Goal: Task Accomplishment & Management: Manage account settings

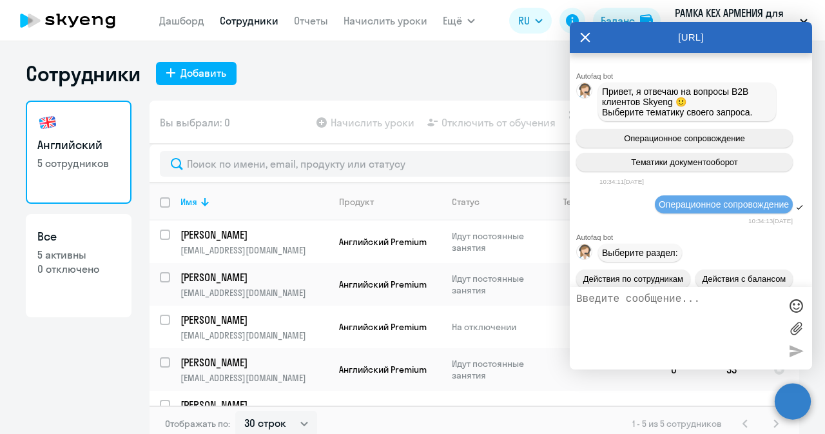
select select "30"
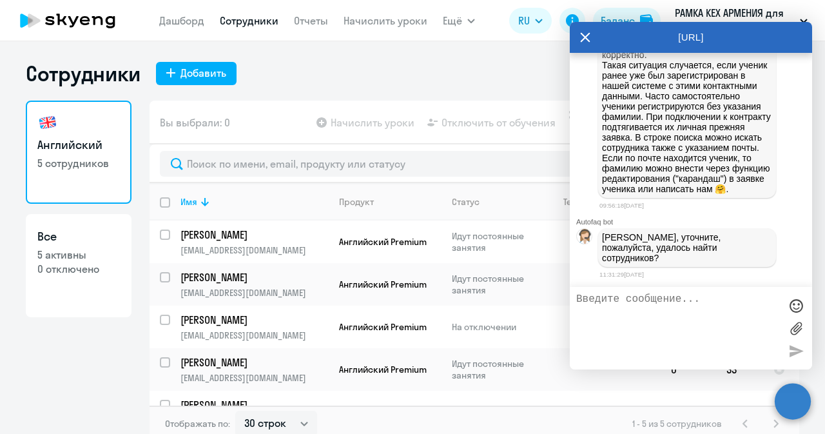
scroll to position [43505, 0]
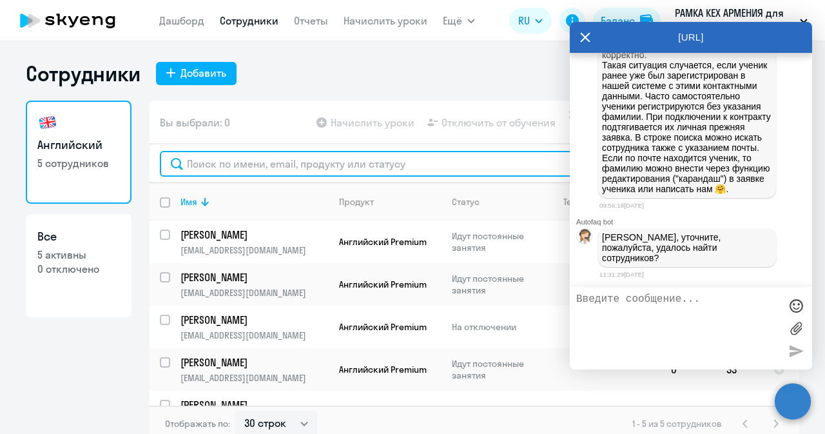
click at [442, 159] on input "text" at bounding box center [474, 164] width 629 height 26
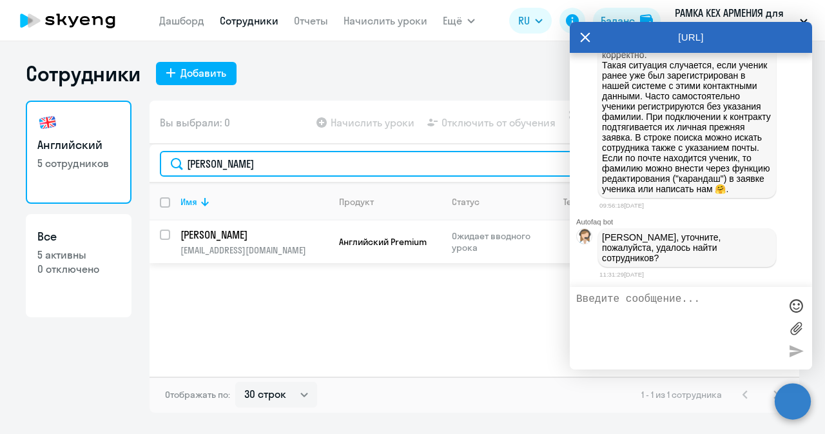
type input "[PERSON_NAME]"
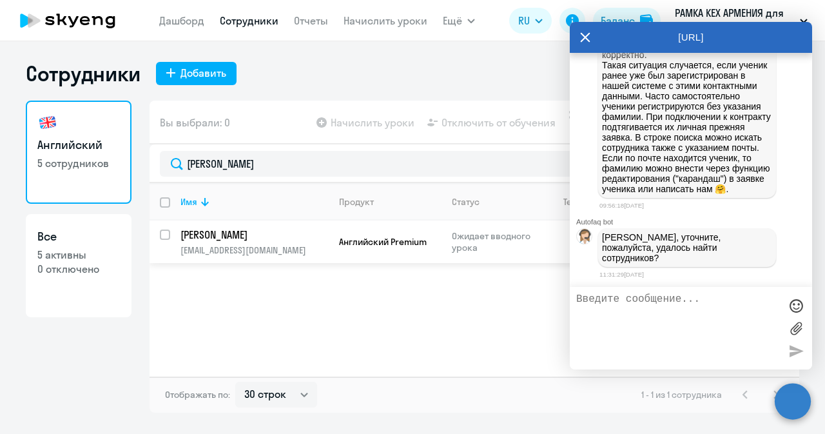
click at [170, 229] on td "[PERSON_NAME] [PERSON_NAME][EMAIL_ADDRESS][DOMAIN_NAME]" at bounding box center [249, 241] width 158 height 43
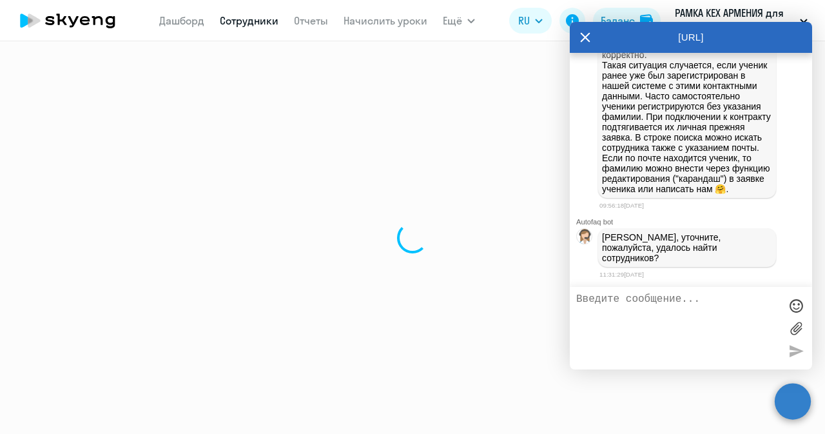
select select "english"
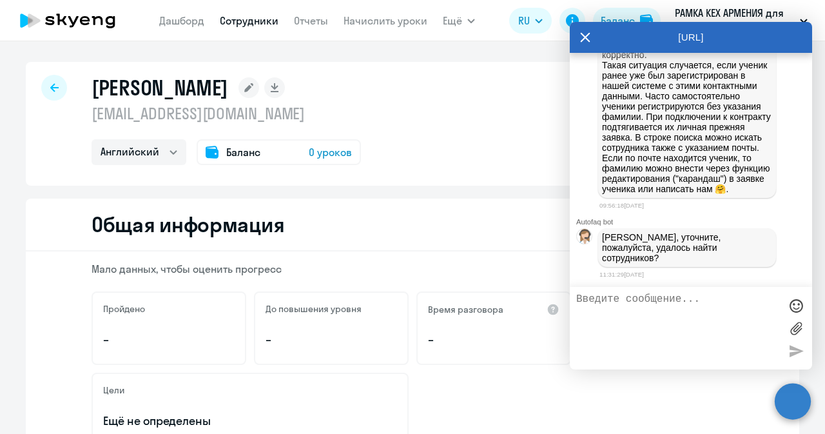
click at [303, 145] on div "Баланс 0 уроков" at bounding box center [278, 152] width 164 height 26
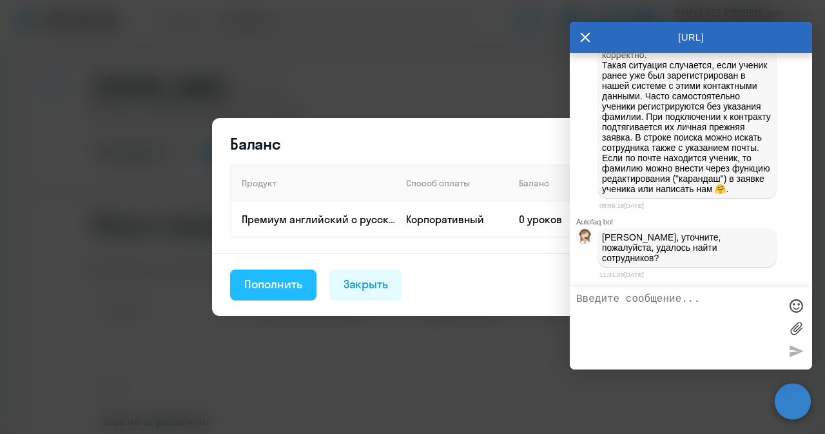
click at [294, 276] on div "Пополнить" at bounding box center [273, 284] width 58 height 17
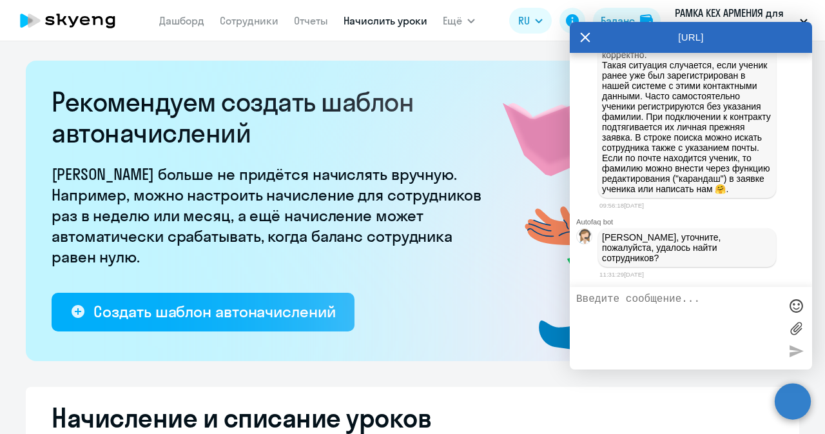
select select "10"
click at [586, 43] on icon at bounding box center [585, 37] width 10 height 31
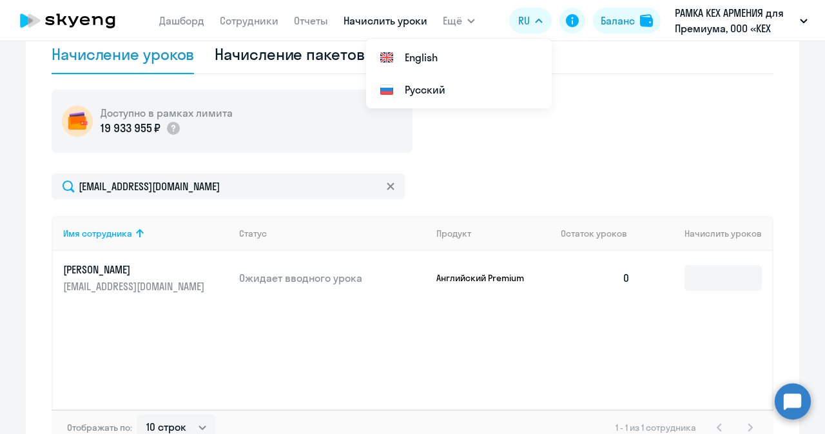
scroll to position [430, 0]
drag, startPoint x: 698, startPoint y: 291, endPoint x: 700, endPoint y: 281, distance: 10.0
click at [700, 281] on td at bounding box center [705, 277] width 131 height 54
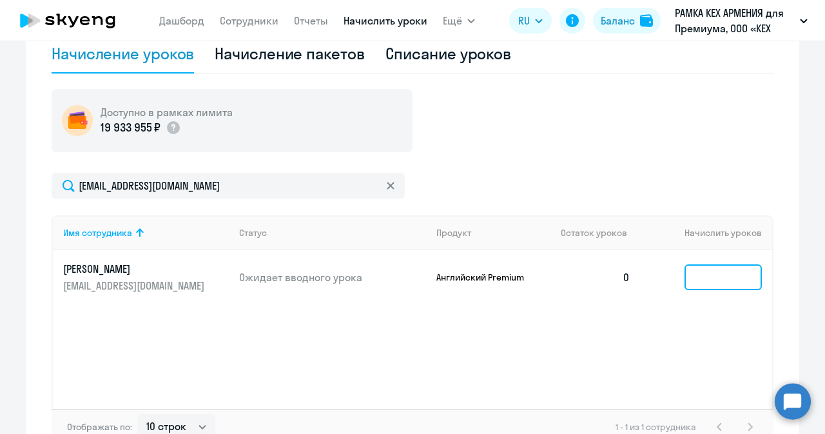
click at [700, 281] on input at bounding box center [722, 277] width 77 height 26
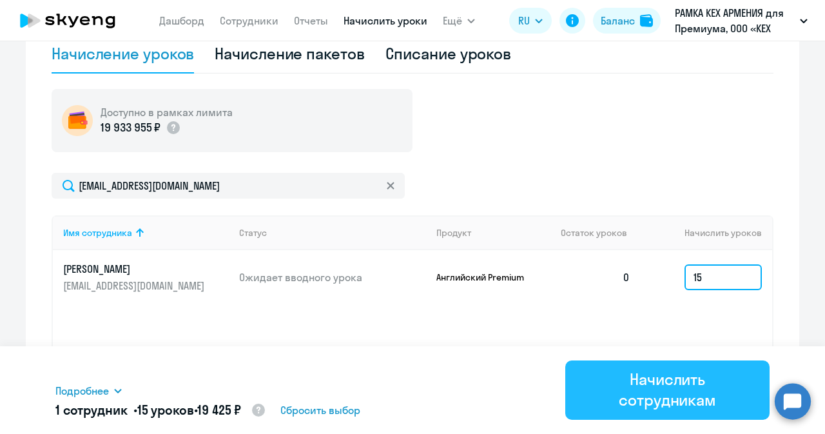
type input "15"
click at [639, 403] on div "Начислить сотрудникам" at bounding box center [667, 389] width 168 height 41
